Goal: Information Seeking & Learning: Learn about a topic

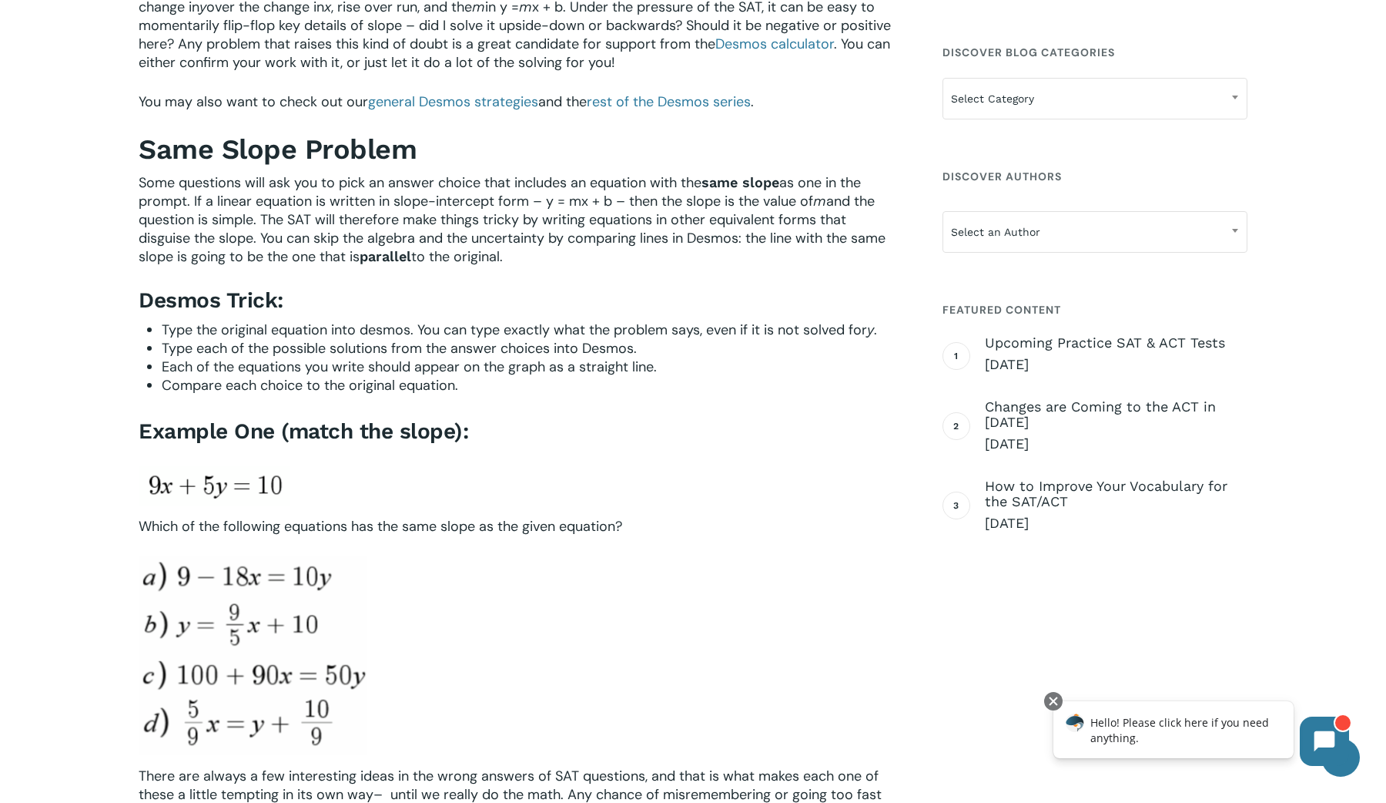
scroll to position [568, 0]
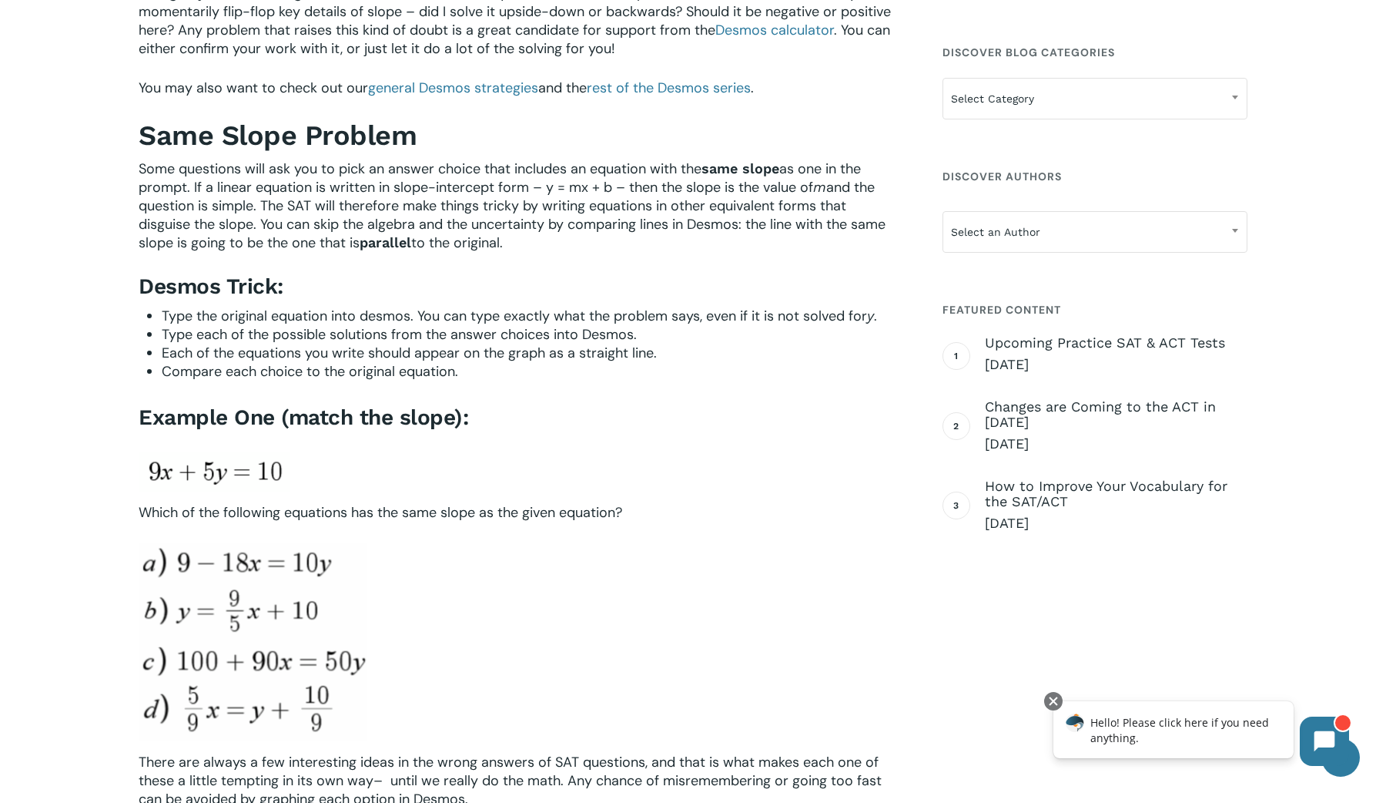
drag, startPoint x: 338, startPoint y: 562, endPoint x: 481, endPoint y: 452, distance: 179.6
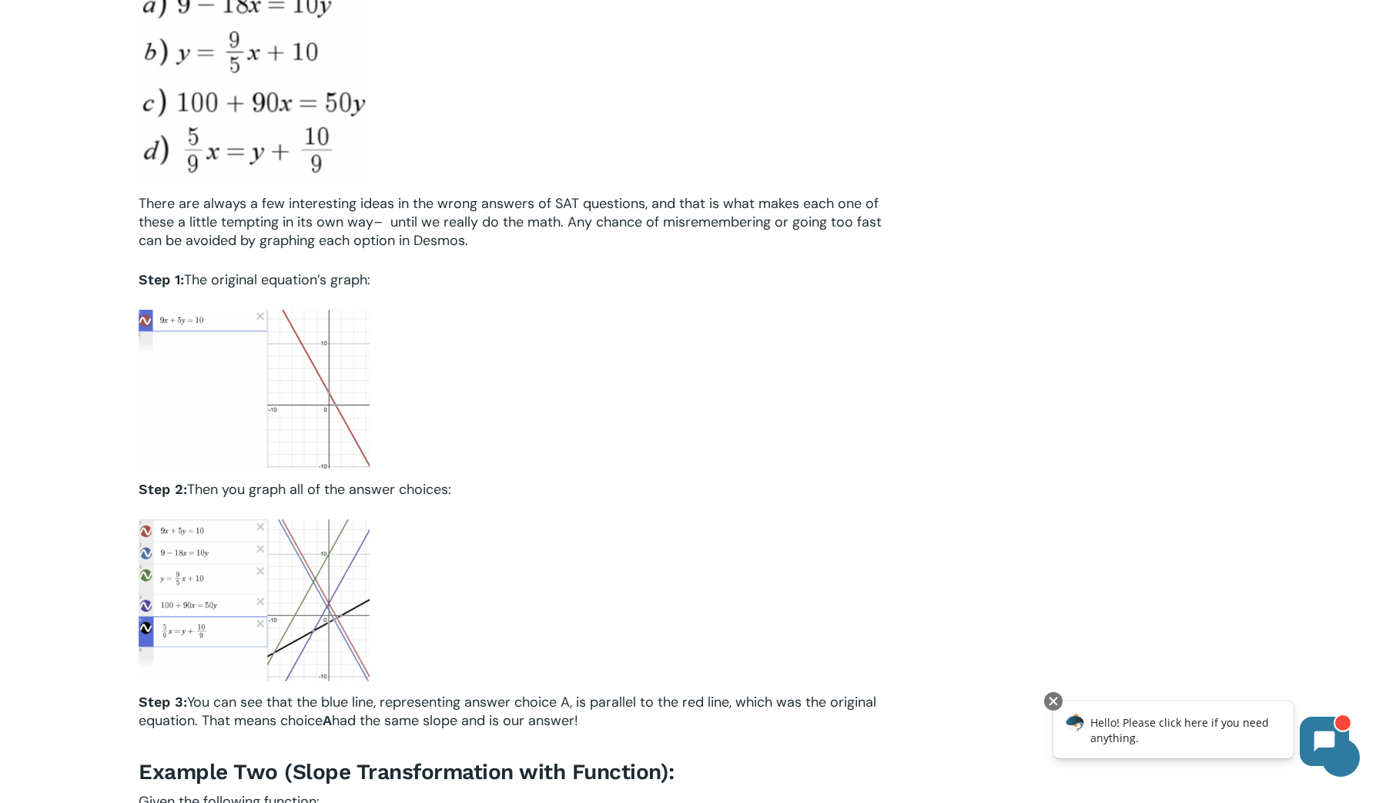
scroll to position [0, 0]
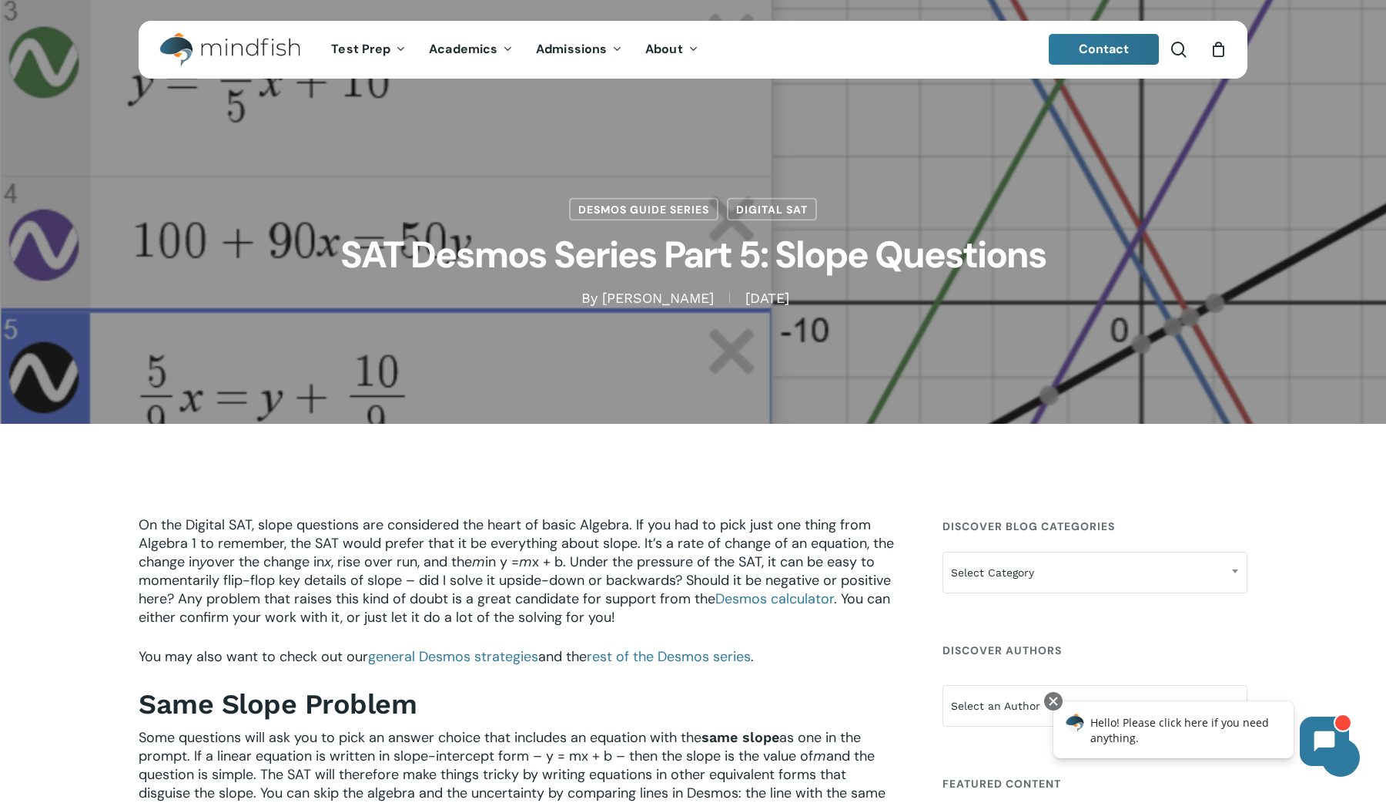
click at [269, 28] on div "Main Menu" at bounding box center [230, 50] width 142 height 58
click at [252, 46] on img "Main Menu" at bounding box center [222, 49] width 126 height 35
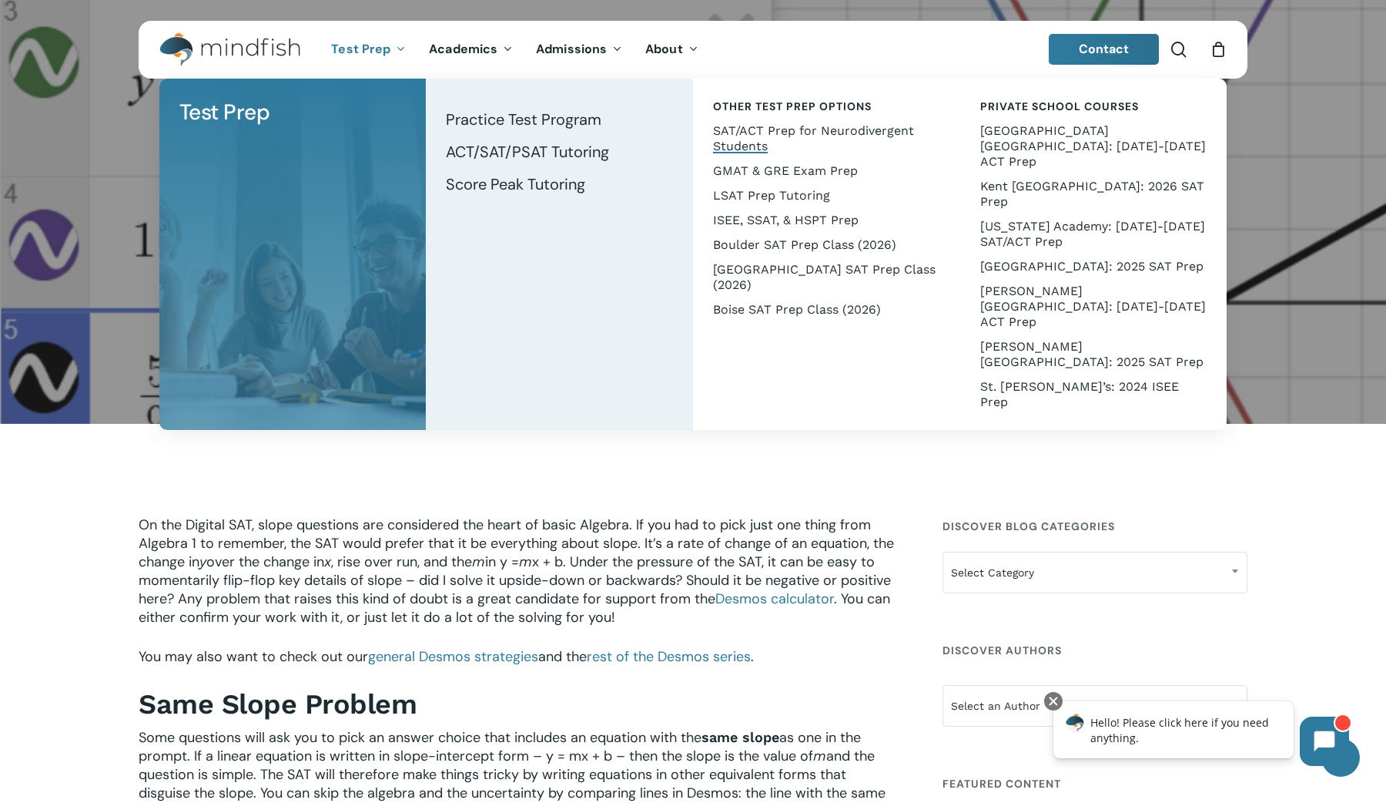
click at [833, 125] on span "SAT/ACT Prep for Neurodivergent Students" at bounding box center [813, 138] width 201 height 30
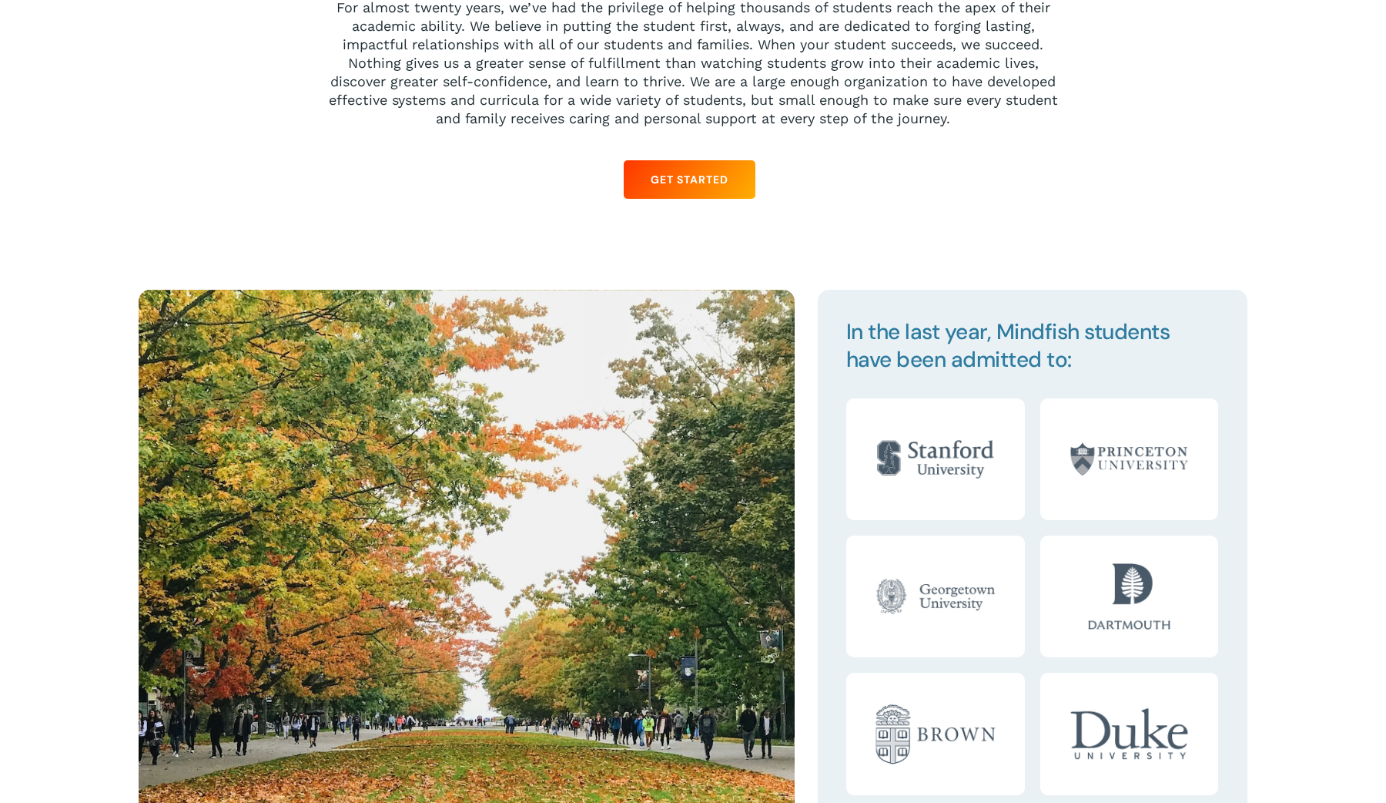
scroll to position [1670, 0]
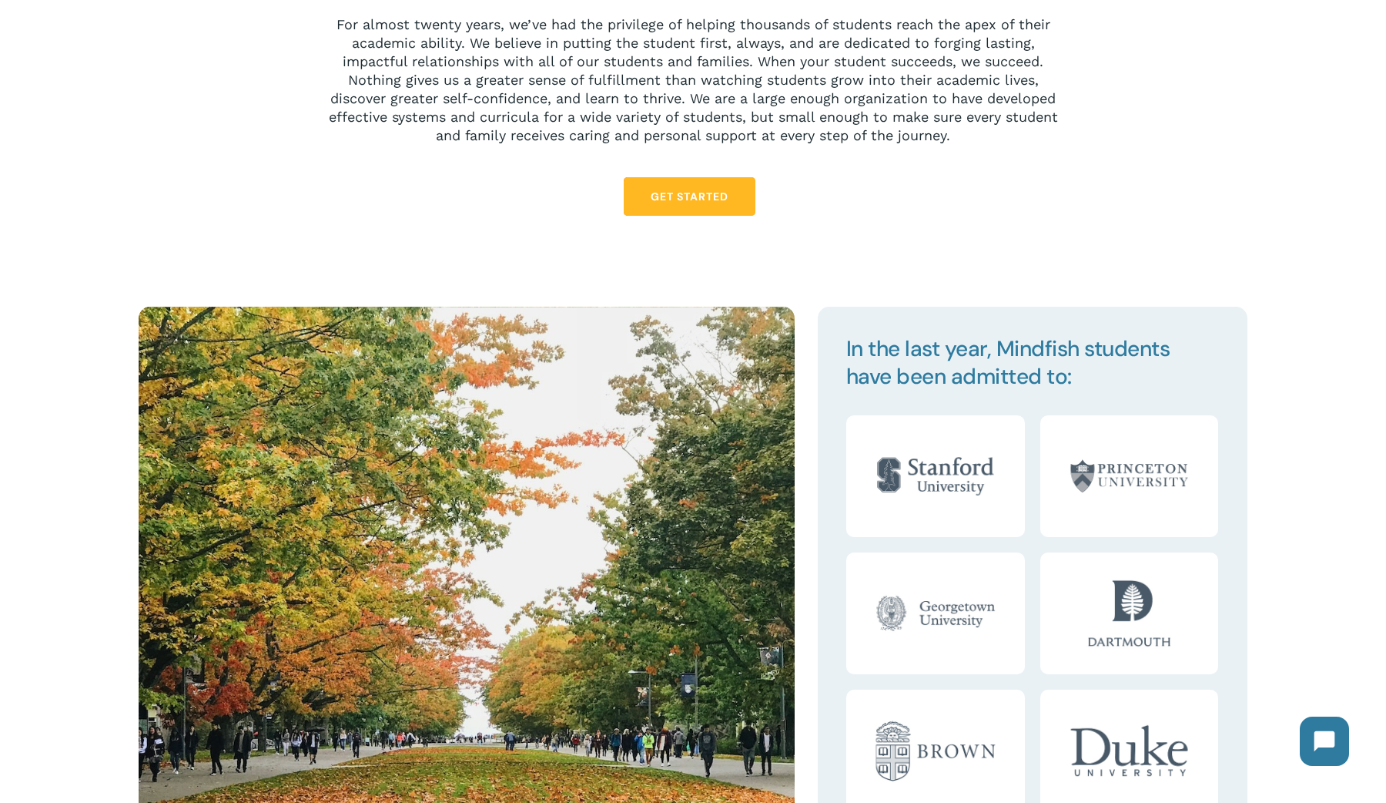
click at [698, 206] on link "Get Started" at bounding box center [690, 196] width 132 height 39
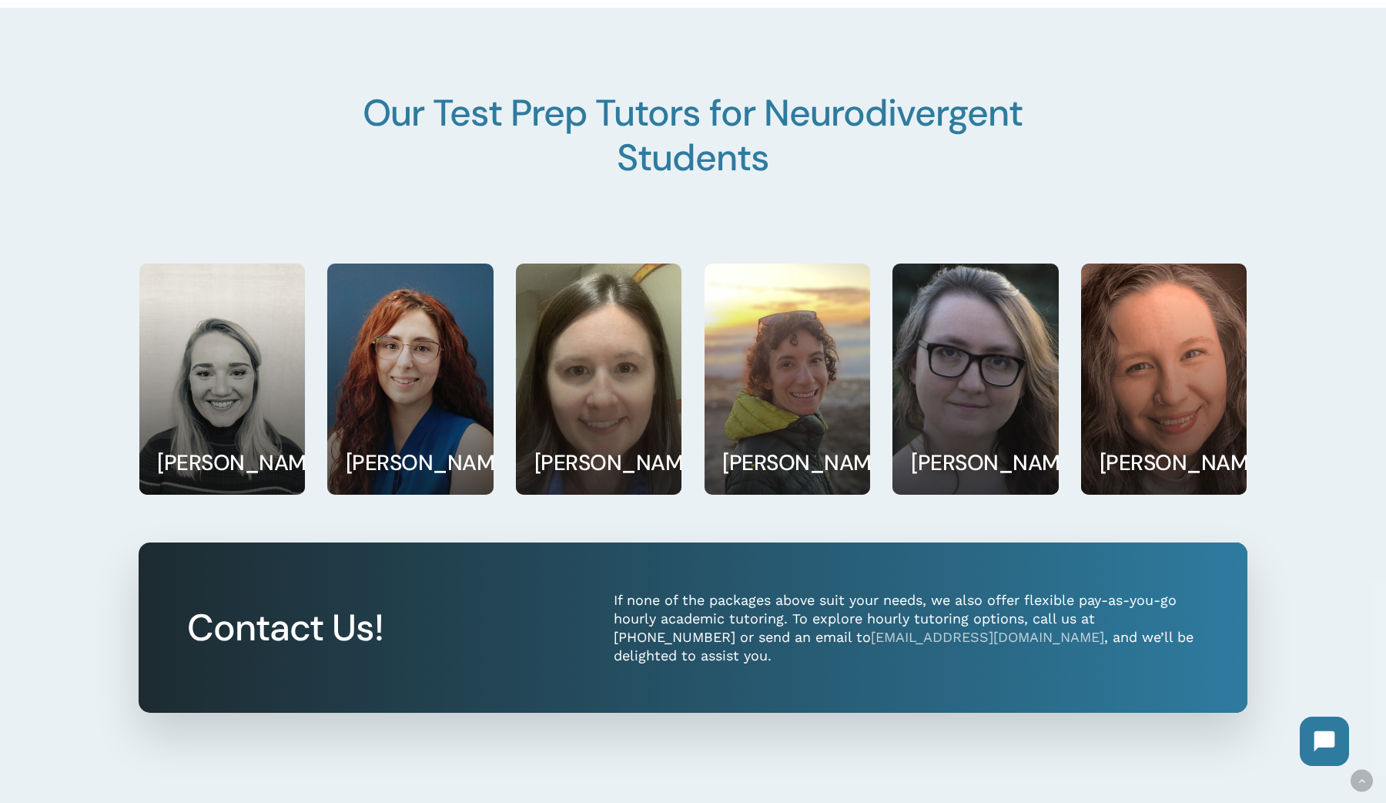
scroll to position [2336, 0]
